Goal: Transaction & Acquisition: Book appointment/travel/reservation

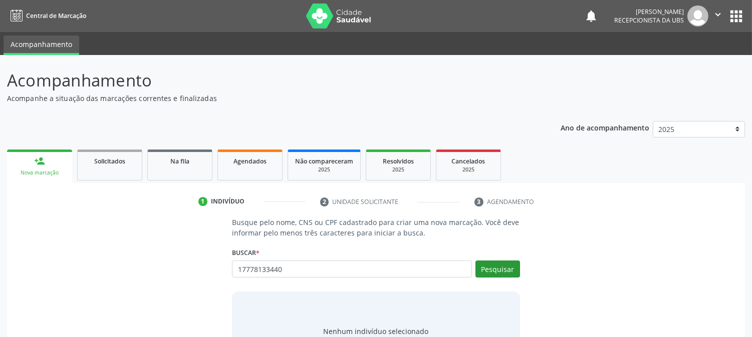
type input "17778133440"
click at [514, 274] on button "Pesquisar" at bounding box center [497, 269] width 45 height 17
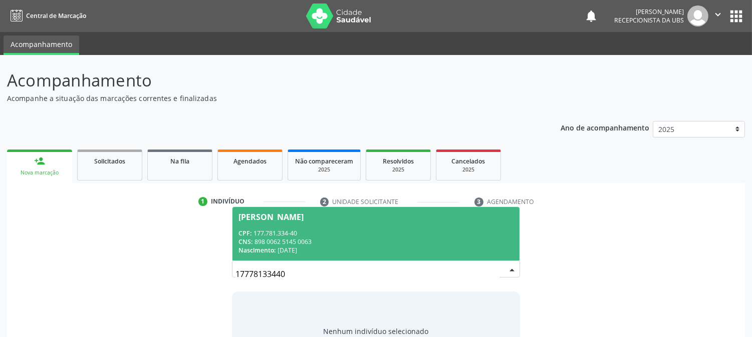
click at [343, 233] on div "CPF: 177.781.334-40" at bounding box center [375, 233] width 274 height 9
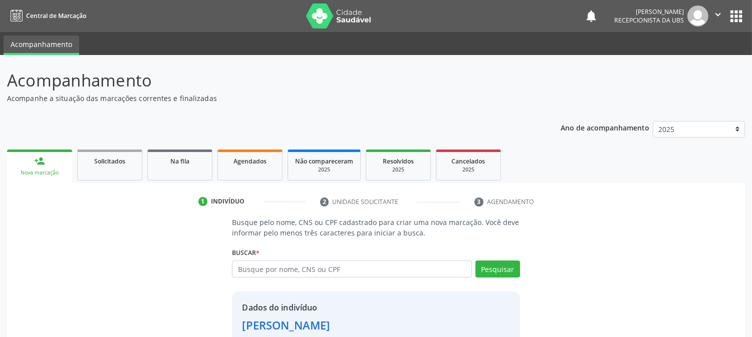
scroll to position [63, 0]
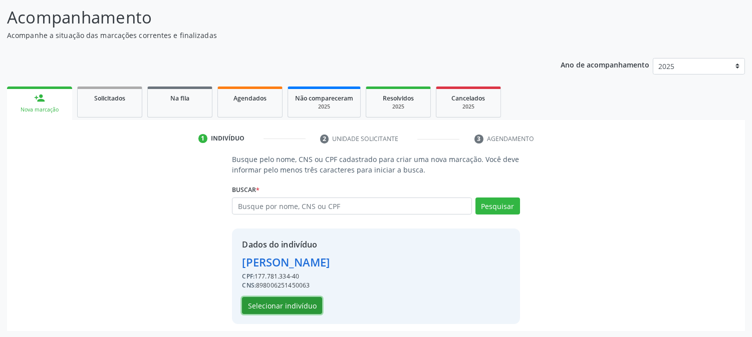
click at [292, 308] on button "Selecionar indivíduo" at bounding box center [282, 305] width 80 height 17
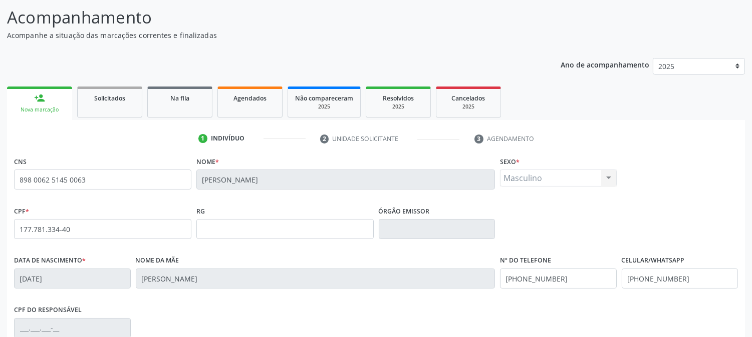
scroll to position [204, 0]
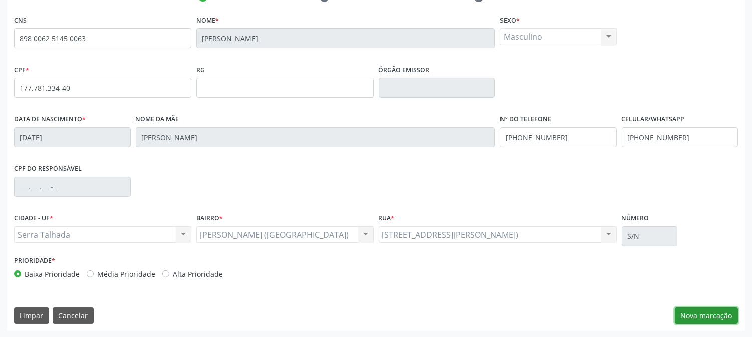
click at [696, 310] on button "Nova marcação" at bounding box center [705, 316] width 63 height 17
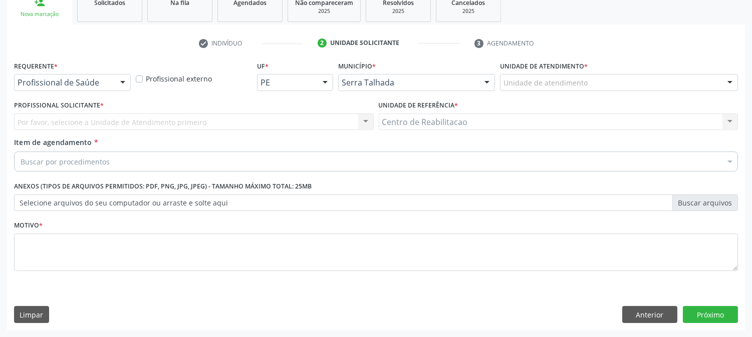
scroll to position [158, 0]
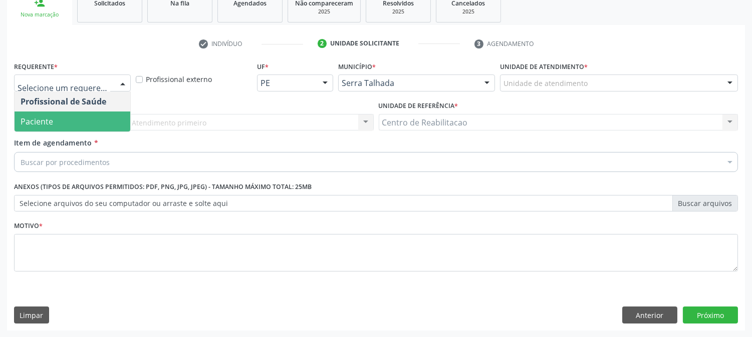
click at [82, 126] on span "Paciente" at bounding box center [73, 122] width 116 height 20
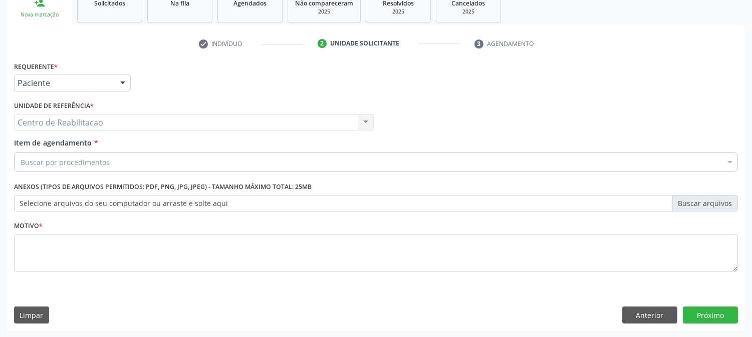
click at [96, 122] on div "Centro de Reabilitacao Centro de Reabilitacao Nenhum resultado encontrado para:…" at bounding box center [194, 122] width 360 height 17
click at [98, 156] on div "Buscar por procedimentos" at bounding box center [376, 162] width 724 height 20
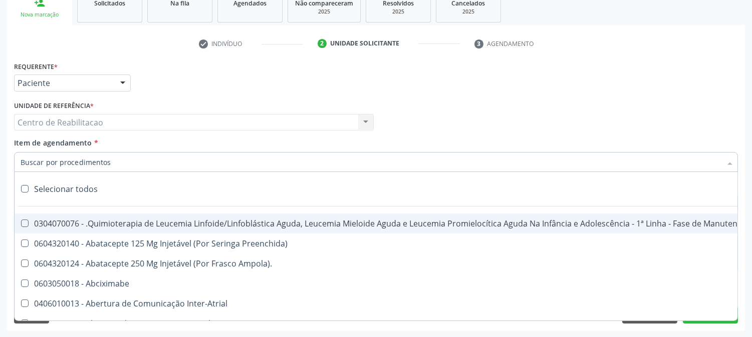
click at [106, 158] on input "Item de agendamento *" at bounding box center [371, 162] width 701 height 20
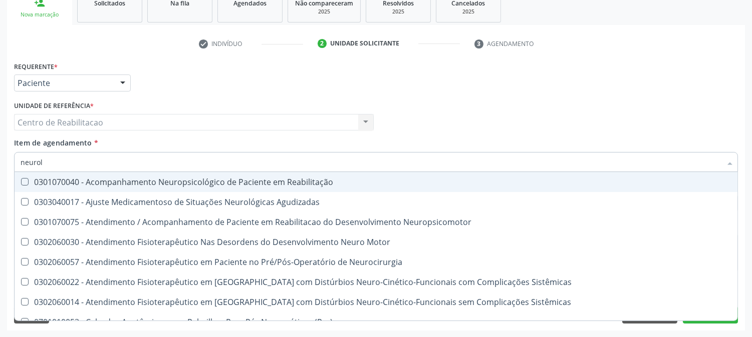
type input "neurolo"
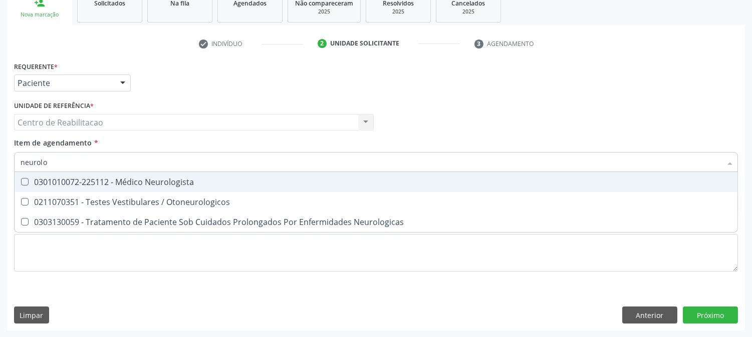
click at [202, 181] on div "0301010072-225112 - Médico Neurologista" at bounding box center [376, 182] width 711 height 8
checkbox Neurologista "true"
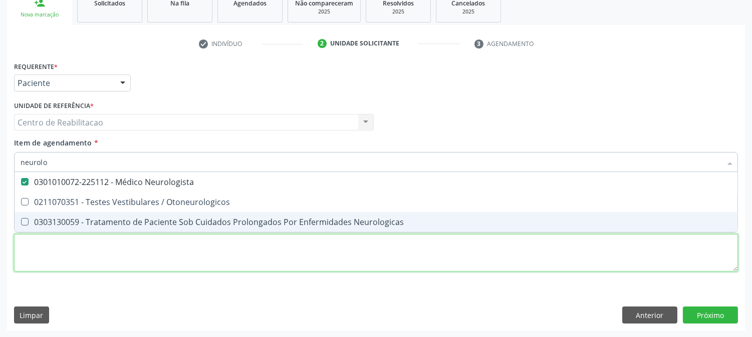
click at [153, 256] on div "Requerente * Paciente Profissional de Saúde Paciente Nenhum resultado encontrad…" at bounding box center [376, 172] width 724 height 227
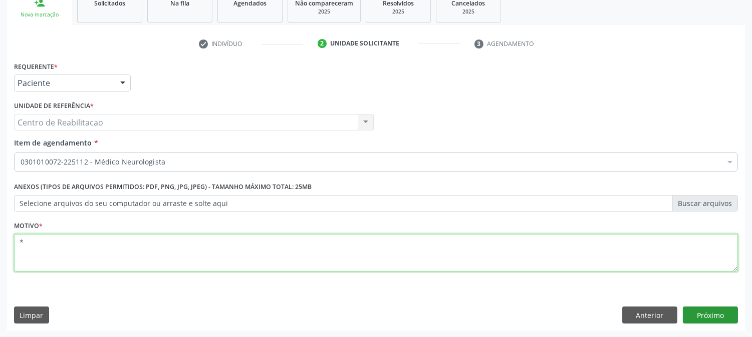
type textarea "*"
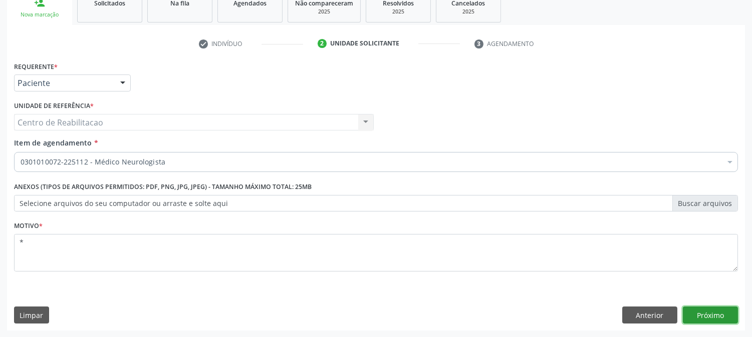
click at [731, 307] on button "Próximo" at bounding box center [709, 315] width 55 height 17
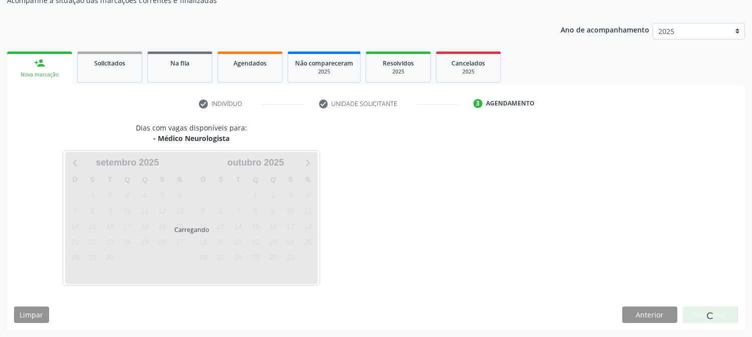
scroll to position [98, 0]
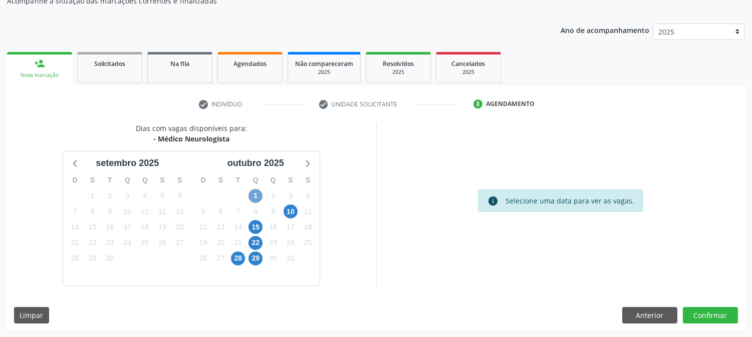
click at [256, 197] on span "1" at bounding box center [255, 196] width 14 height 14
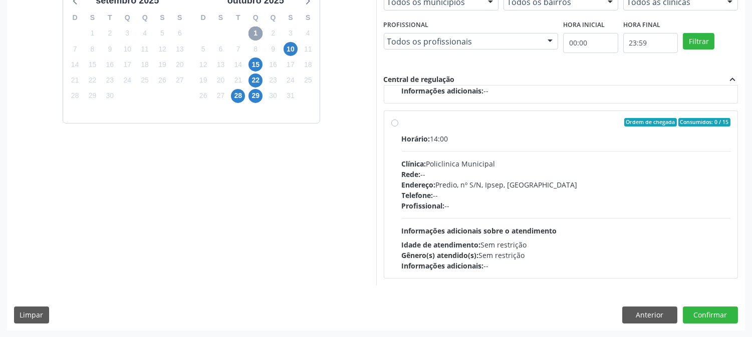
scroll to position [149, 0]
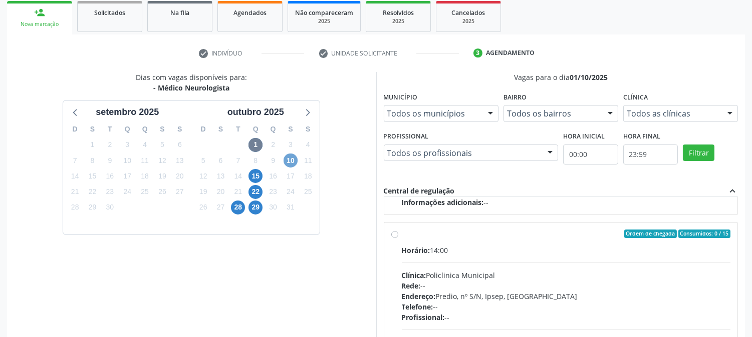
click at [292, 162] on span "10" at bounding box center [290, 161] width 14 height 14
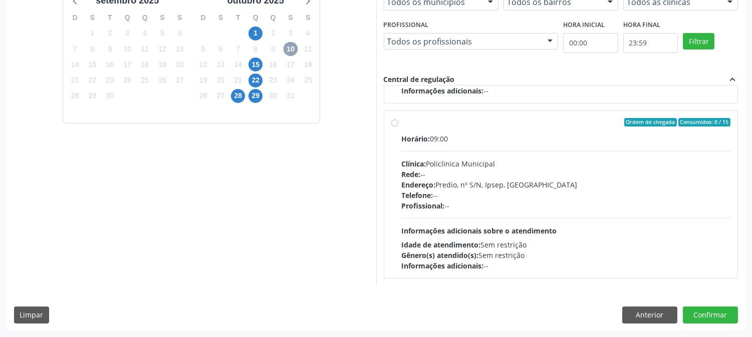
scroll to position [204, 0]
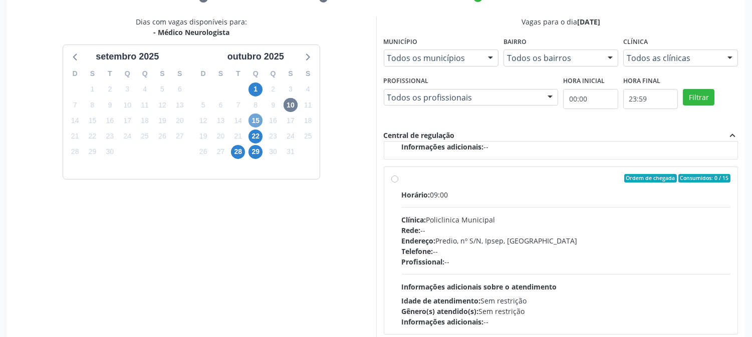
click at [258, 121] on span "15" at bounding box center [255, 121] width 14 height 14
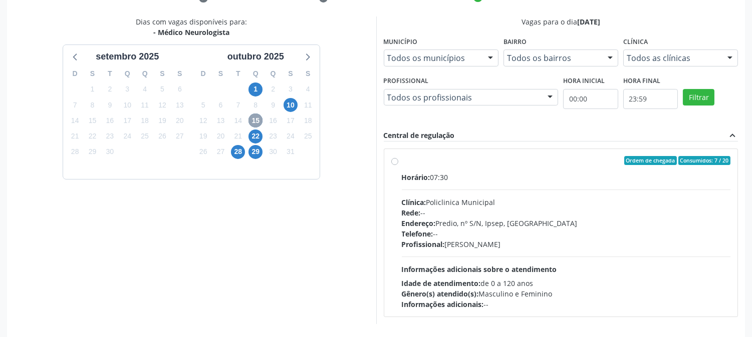
scroll to position [242, 0]
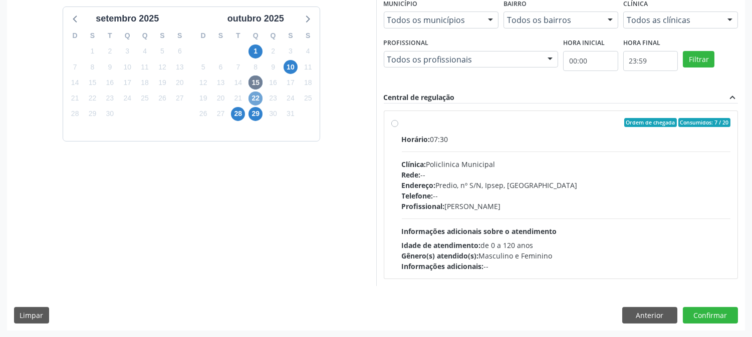
click at [255, 103] on span "22" at bounding box center [255, 99] width 14 height 14
click at [253, 110] on span "29" at bounding box center [255, 114] width 14 height 14
click at [237, 117] on span "28" at bounding box center [238, 114] width 14 height 14
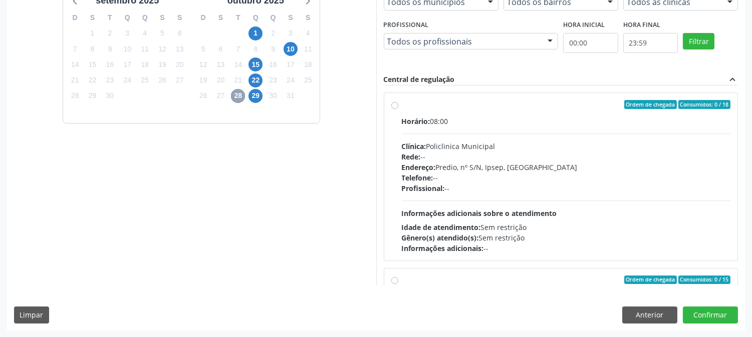
scroll to position [204, 0]
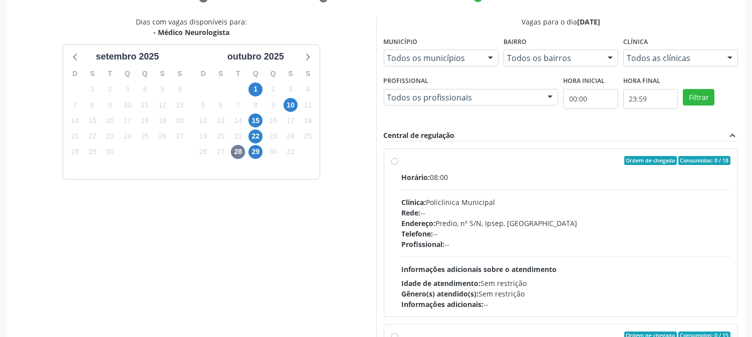
click at [127, 256] on div "Dias com vagas disponíveis para: - Médico Neurologista setembro 2025 D S T Q Q …" at bounding box center [191, 179] width 369 height 325
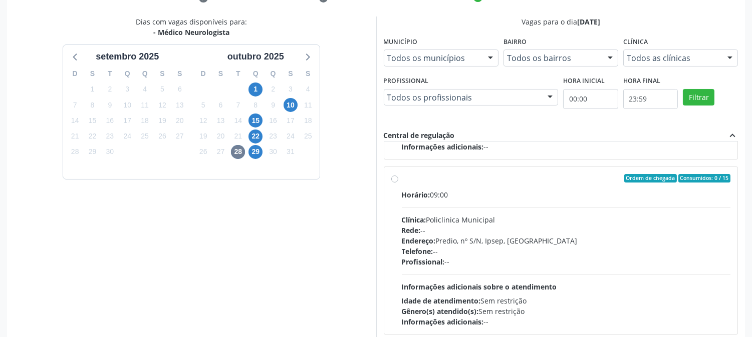
scroll to position [260, 0]
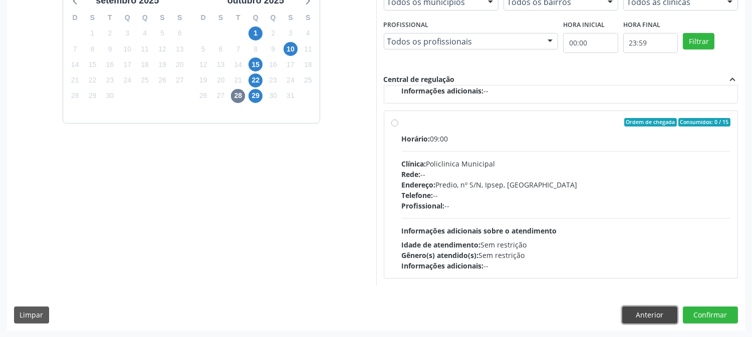
click at [659, 317] on button "Anterior" at bounding box center [649, 315] width 55 height 17
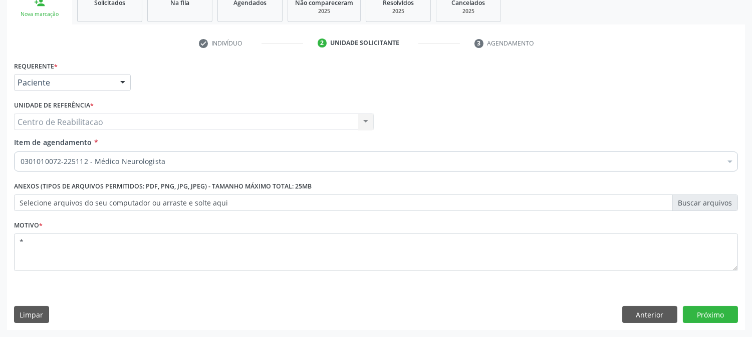
scroll to position [158, 0]
click at [723, 317] on button "Próximo" at bounding box center [709, 315] width 55 height 17
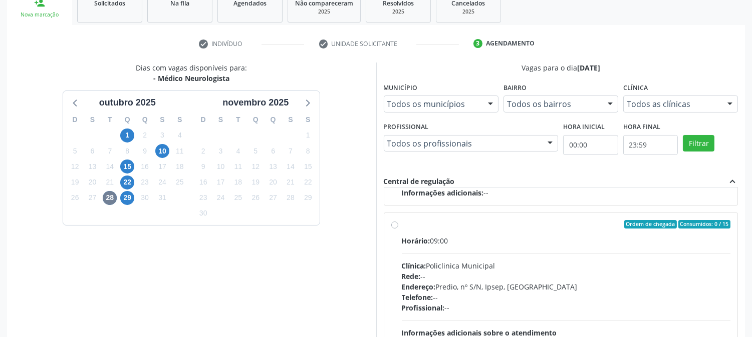
scroll to position [260, 0]
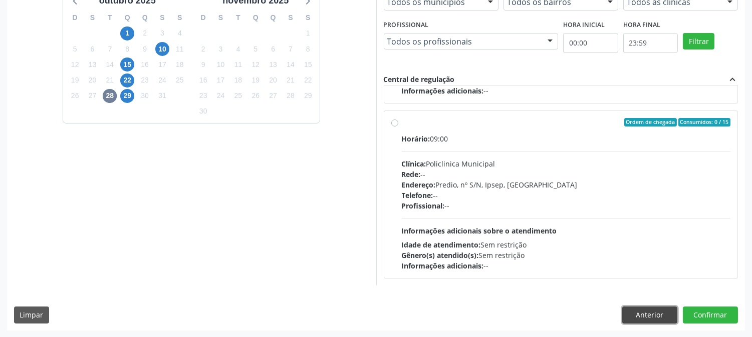
click at [641, 318] on button "Anterior" at bounding box center [649, 315] width 55 height 17
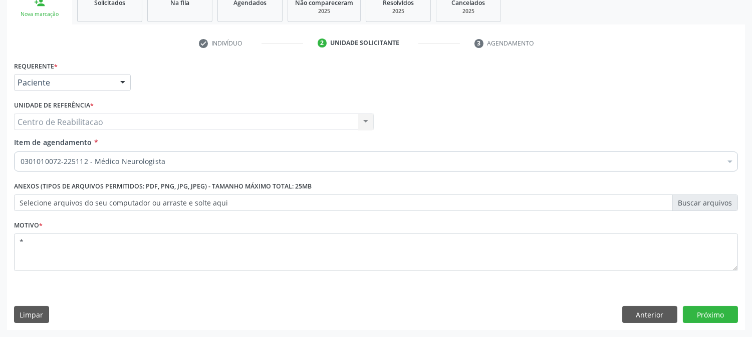
scroll to position [158, 0]
click at [693, 316] on button "Próximo" at bounding box center [709, 315] width 55 height 17
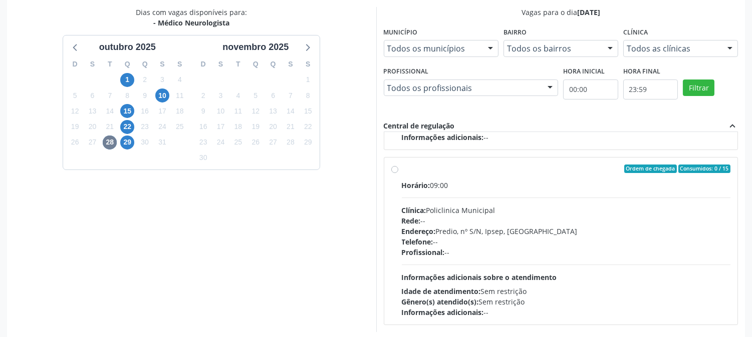
scroll to position [260, 0]
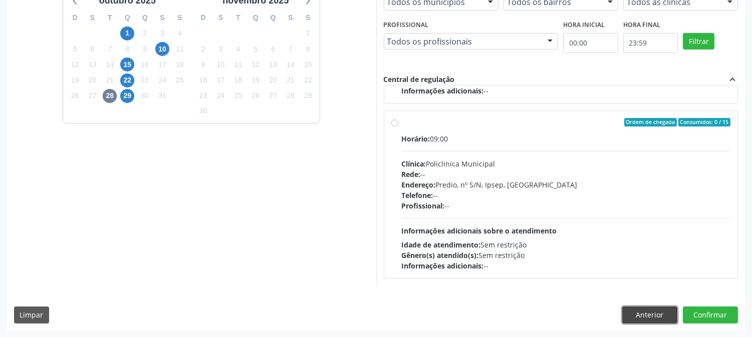
click at [632, 316] on button "Anterior" at bounding box center [649, 315] width 55 height 17
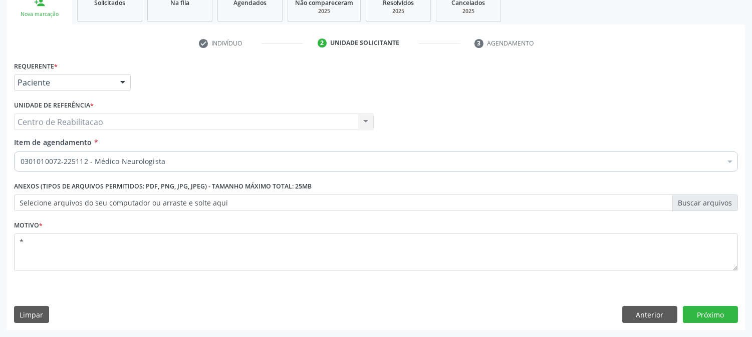
scroll to position [158, 0]
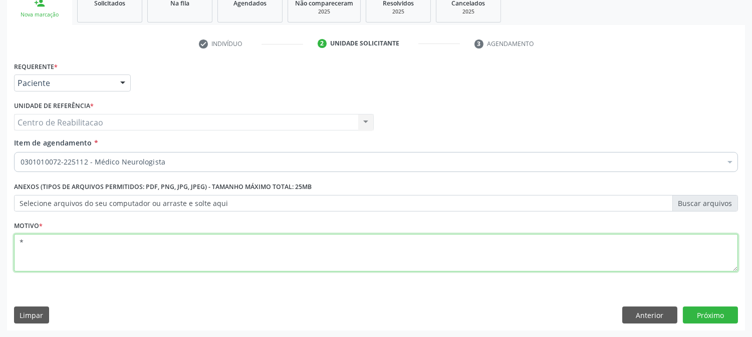
click at [138, 251] on textarea "*" at bounding box center [376, 253] width 724 height 38
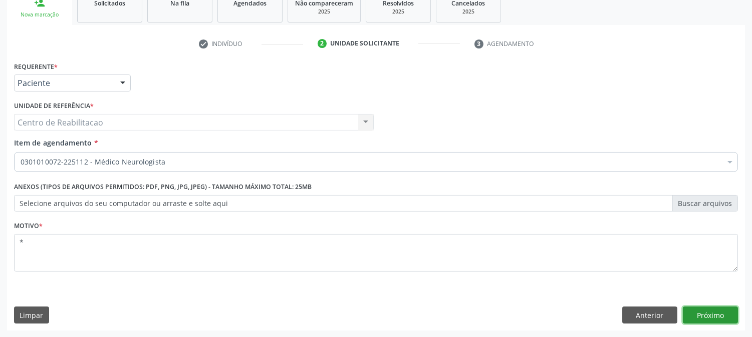
click at [715, 314] on button "Próximo" at bounding box center [709, 315] width 55 height 17
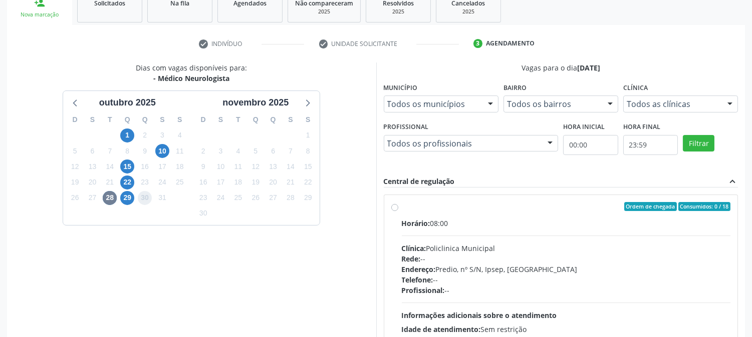
click at [145, 201] on span "30" at bounding box center [145, 198] width 14 height 14
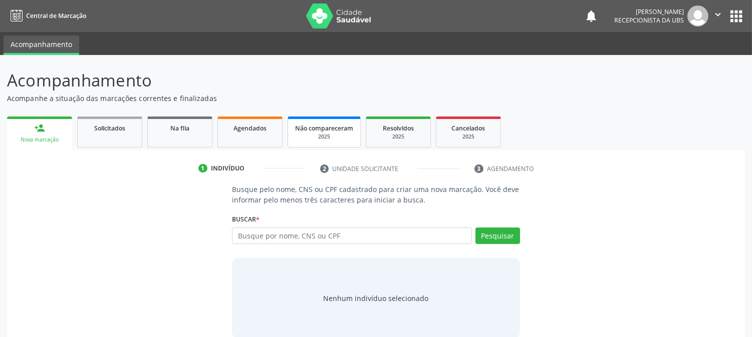
scroll to position [14, 0]
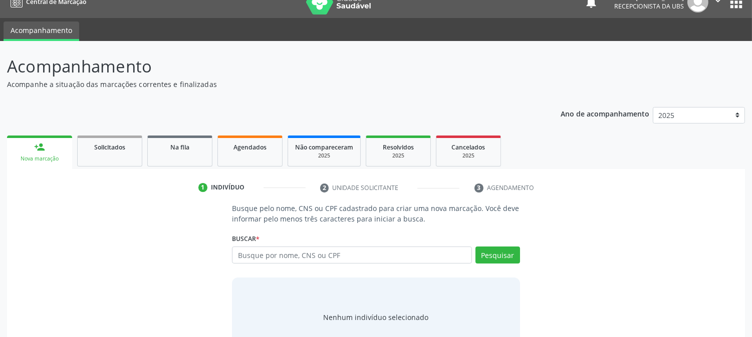
click at [283, 223] on p "Busque pelo nome, CNS ou CPF cadastrado para criar uma nova marcação. Você deve…" at bounding box center [375, 213] width 287 height 21
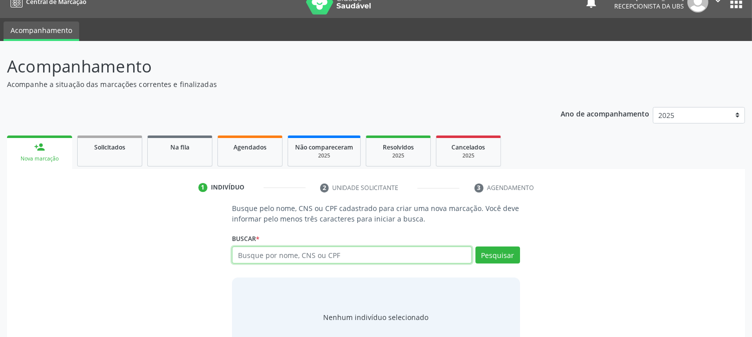
click at [292, 259] on input "text" at bounding box center [351, 255] width 239 height 17
paste input "LEIOMIOMA DO UTERO PCT F, 37 ANOS, G3P1A2, COM DOIS ABORTAMENTOS NO PRIMEIRO TR…"
type input "LEIOMIOMA DO UTERO PCT F, 37 ANOS, G3P1A2, COM DOIS ABORTAMENTOS NO PRIMEIRO TR…"
click at [291, 259] on input "text" at bounding box center [351, 255] width 239 height 17
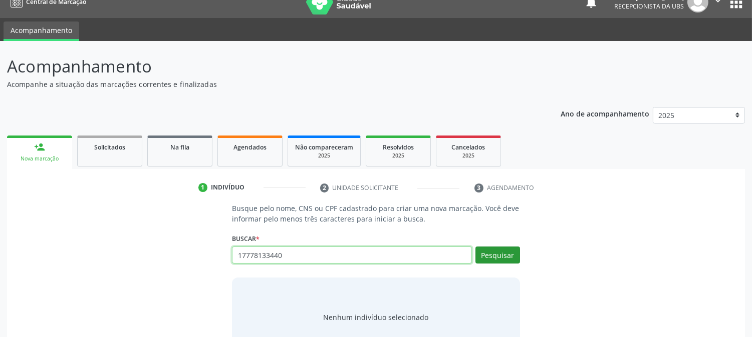
type input "17778133440"
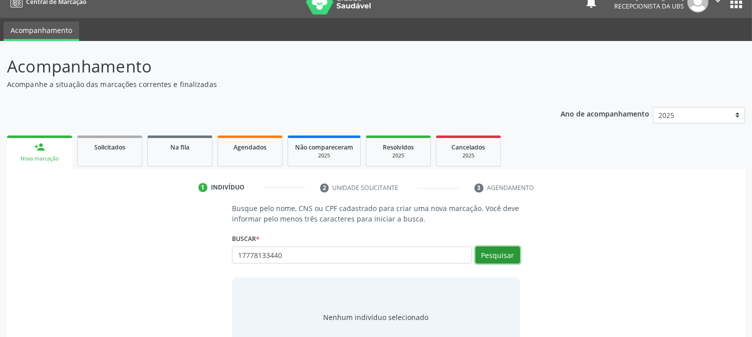
click at [501, 258] on button "Pesquisar" at bounding box center [497, 255] width 45 height 17
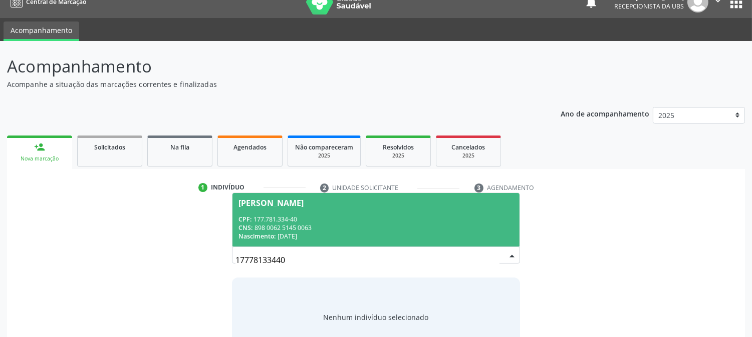
click at [303, 201] on div "[PERSON_NAME]" at bounding box center [270, 203] width 65 height 8
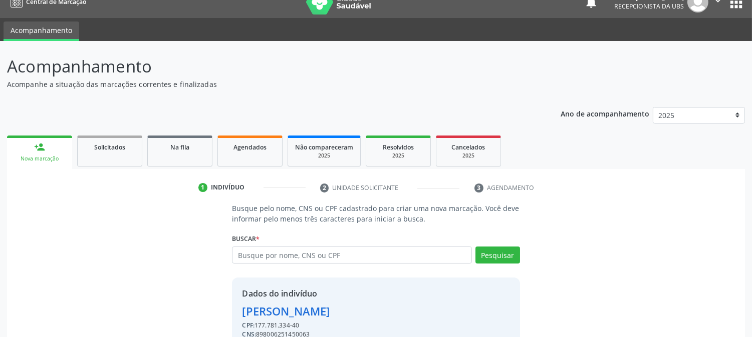
scroll to position [63, 0]
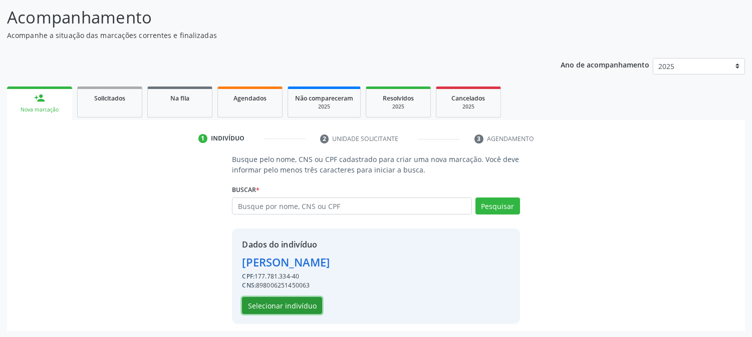
click at [284, 309] on button "Selecionar indivíduo" at bounding box center [282, 305] width 80 height 17
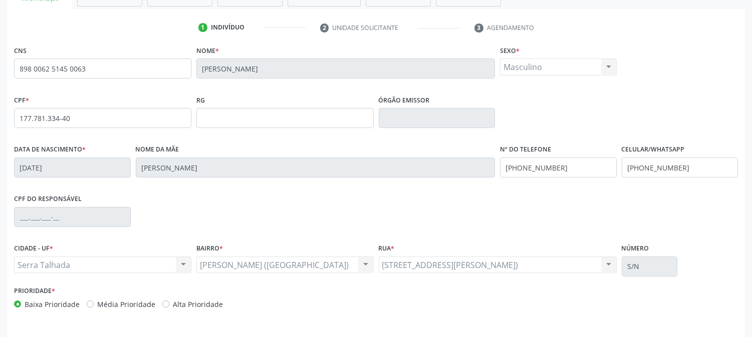
scroll to position [204, 0]
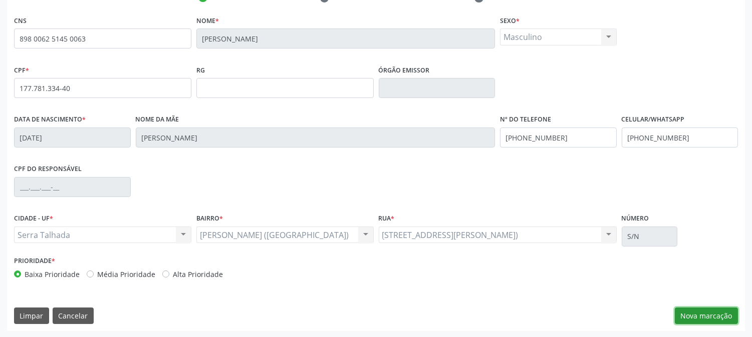
click at [702, 314] on button "Nova marcação" at bounding box center [705, 316] width 63 height 17
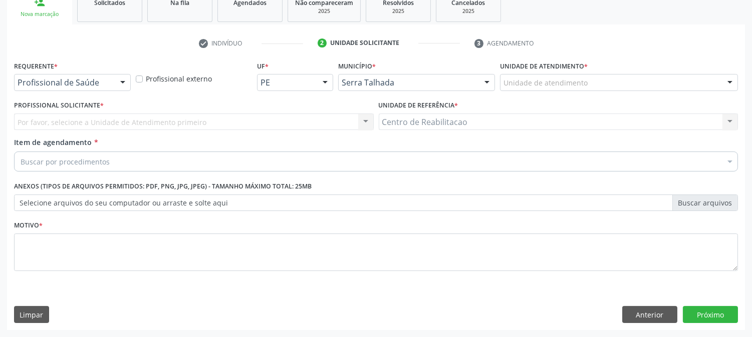
scroll to position [158, 0]
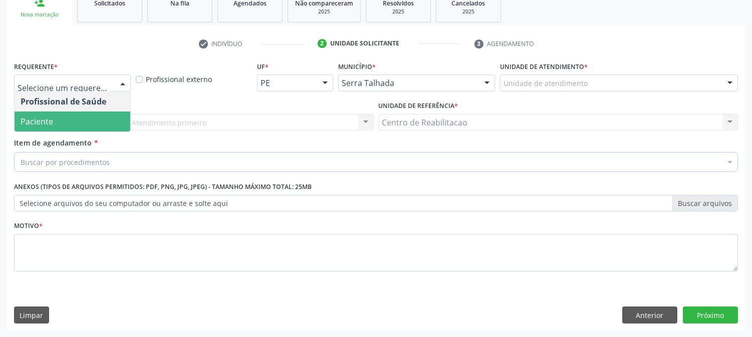
click at [66, 122] on span "Paciente" at bounding box center [73, 122] width 116 height 20
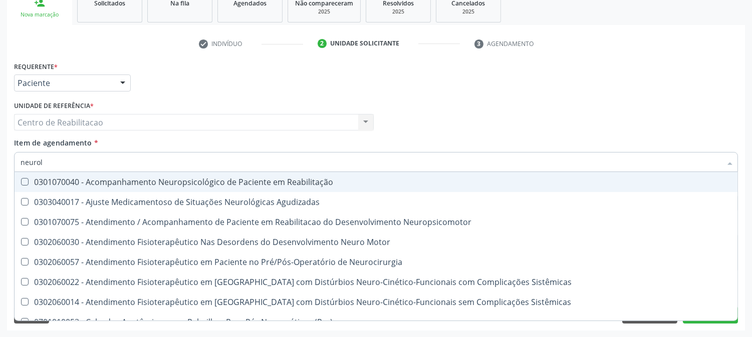
type input "neurolo"
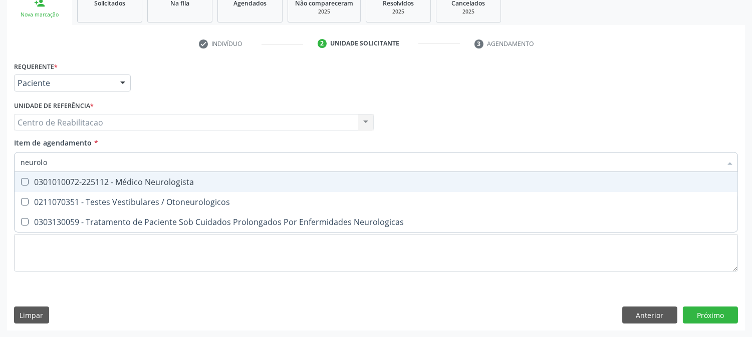
click at [22, 182] on Neurologista at bounding box center [25, 182] width 8 height 8
click at [21, 182] on Neurologista "checkbox" at bounding box center [18, 182] width 7 height 7
checkbox Neurologista "true"
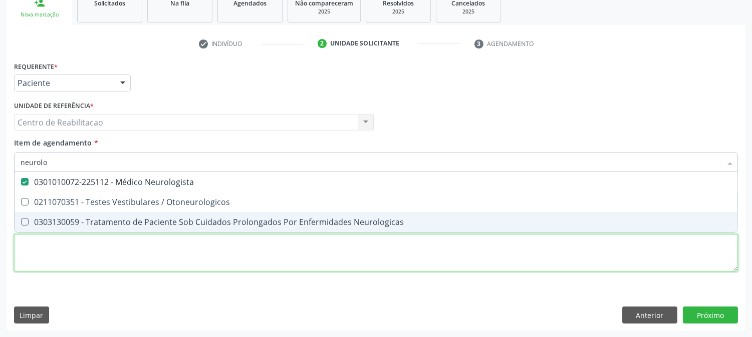
click at [53, 249] on div "Requerente * Paciente Profissional de Saúde Paciente Nenhum resultado encontrad…" at bounding box center [376, 172] width 724 height 227
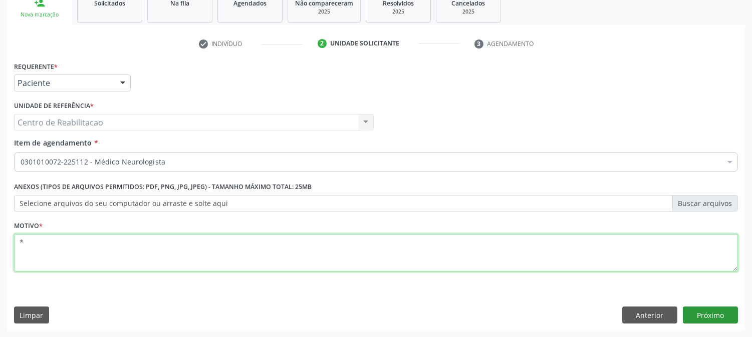
type textarea "*"
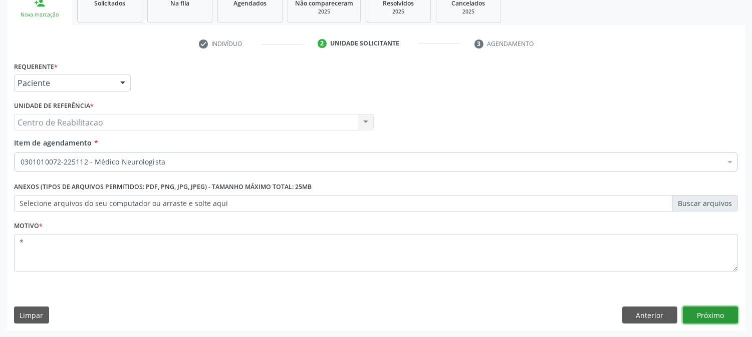
click at [717, 307] on button "Próximo" at bounding box center [709, 315] width 55 height 17
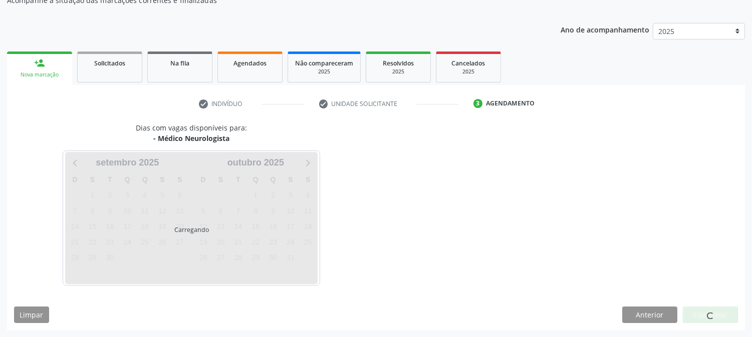
scroll to position [98, 0]
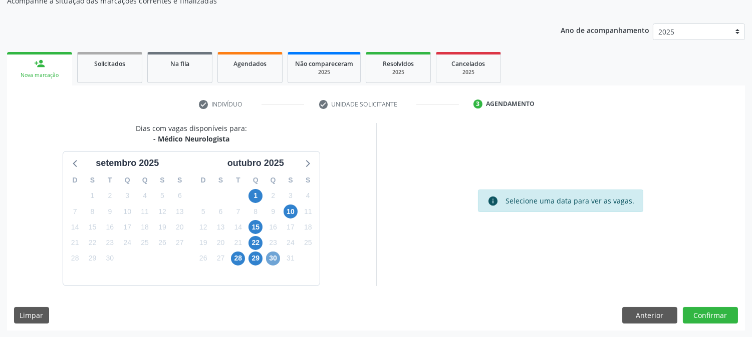
click at [276, 258] on span "30" at bounding box center [273, 259] width 14 height 14
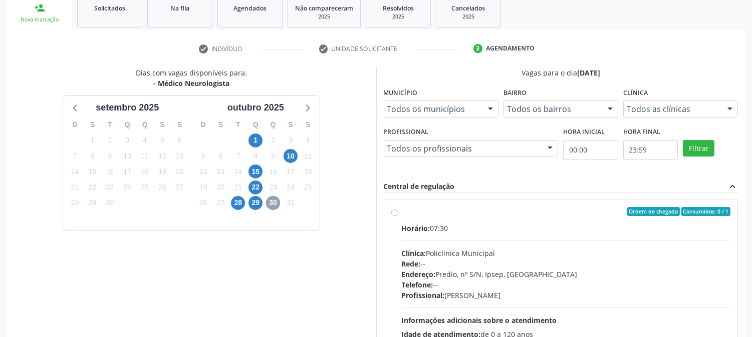
scroll to position [209, 0]
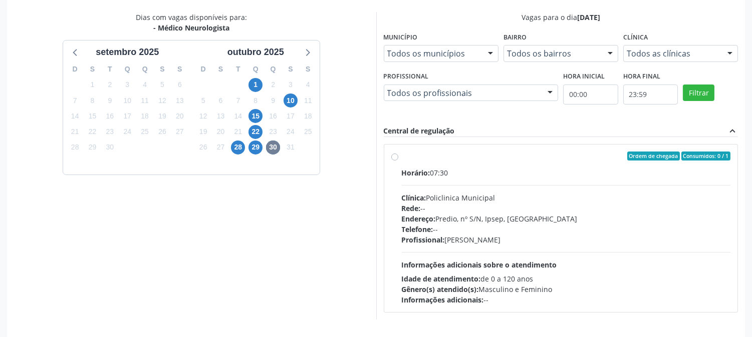
click at [402, 159] on label "Ordem de chegada Consumidos: 0 / 1 Horário: 07:30 Clínica: Policlinica Municipa…" at bounding box center [566, 229] width 329 height 154
click at [394, 159] on input "Ordem de chegada Consumidos: 0 / 1 Horário: 07:30 Clínica: Policlinica Municipa…" at bounding box center [394, 156] width 7 height 9
radio input "true"
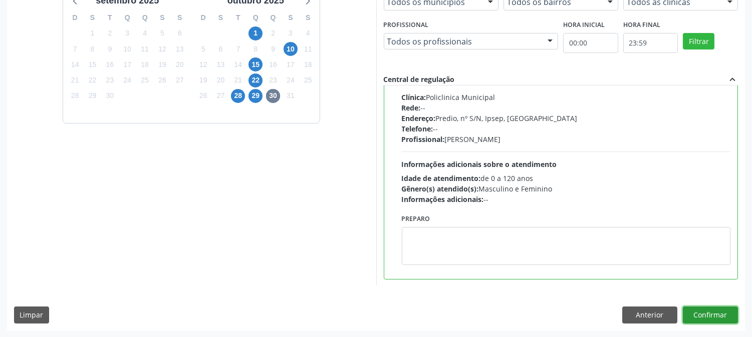
click at [722, 316] on button "Confirmar" at bounding box center [709, 315] width 55 height 17
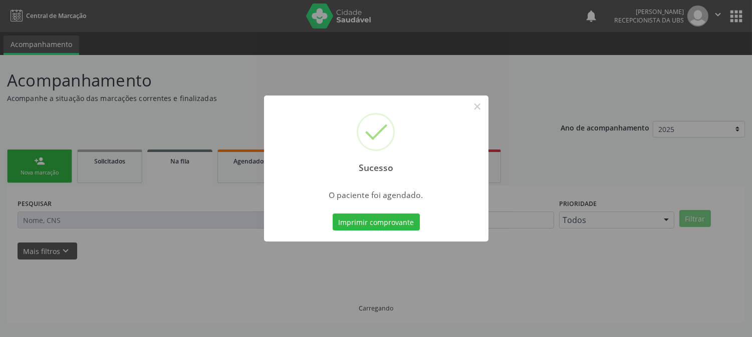
scroll to position [0, 0]
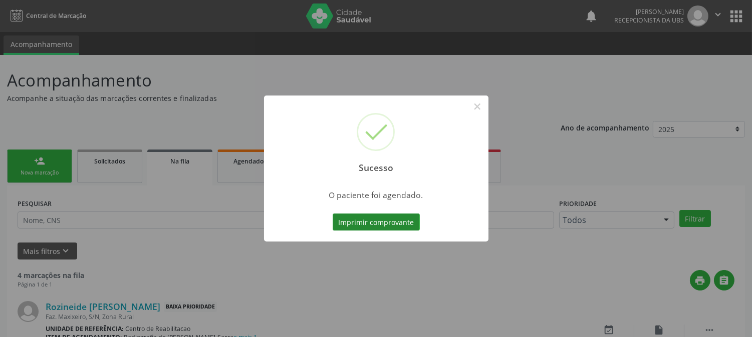
click at [349, 223] on button "Imprimir comprovante" at bounding box center [375, 222] width 87 height 17
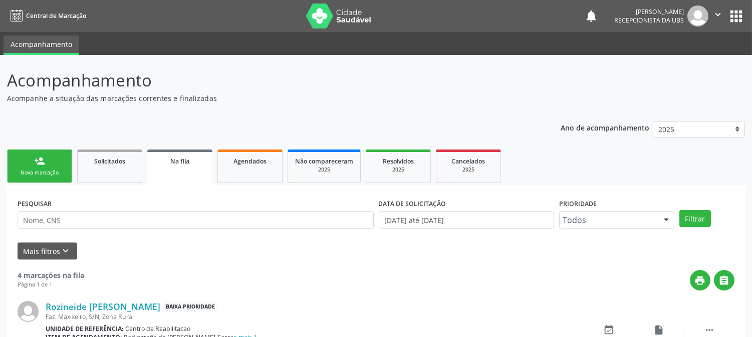
drag, startPoint x: 27, startPoint y: 159, endPoint x: 27, endPoint y: 151, distance: 8.0
click at [27, 159] on link "person_add Nova marcação" at bounding box center [39, 167] width 65 height 34
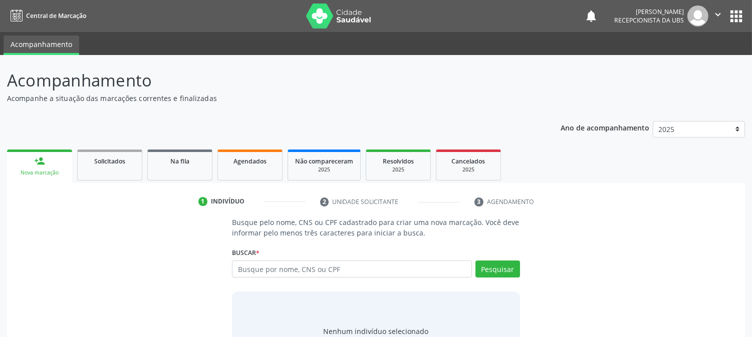
click at [33, 177] on link "person_add Nova marcação" at bounding box center [39, 167] width 65 height 34
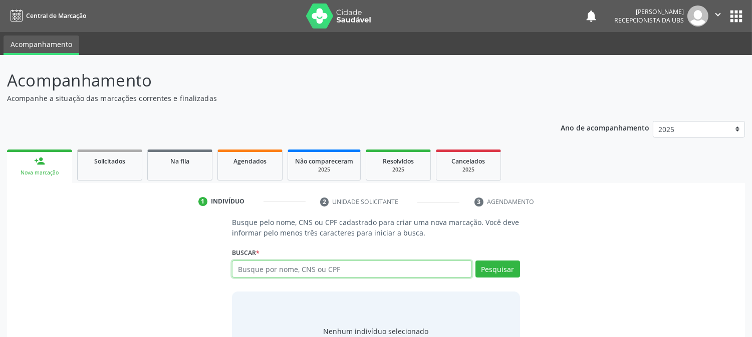
click at [277, 271] on input "text" at bounding box center [351, 269] width 239 height 17
type input "m"
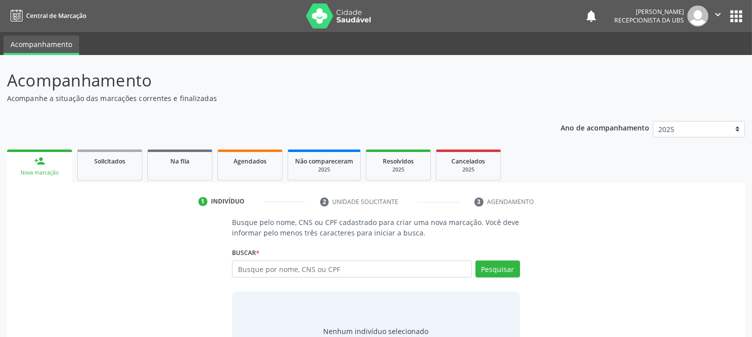
click at [735, 16] on button "apps" at bounding box center [736, 17] width 18 height 18
